Goal: Task Accomplishment & Management: Manage account settings

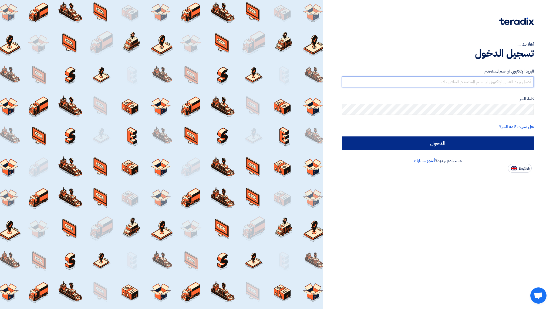
type input "[EMAIL_ADDRESS][DOMAIN_NAME]"
click at [451, 146] on input "الدخول" at bounding box center [438, 143] width 192 height 13
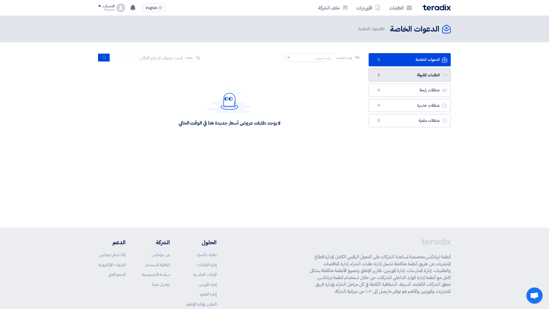
click at [414, 79] on link "الطلبات المقبولة الطلبات المقبولة 2" at bounding box center [409, 75] width 82 height 13
